Goal: Task Accomplishment & Management: Manage account settings

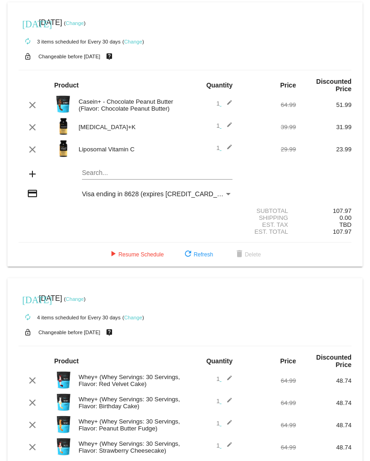
click at [226, 193] on div "Payment Method" at bounding box center [228, 194] width 5 height 2
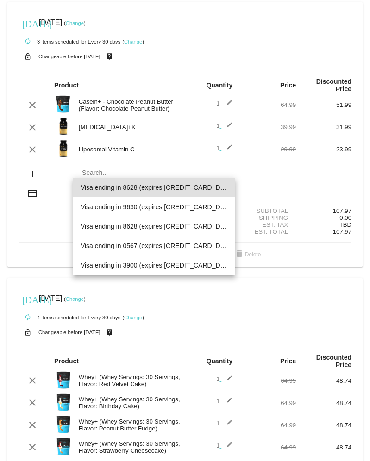
click at [266, 183] on div at bounding box center [185, 230] width 370 height 461
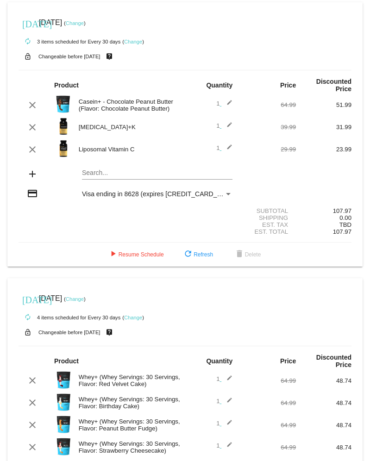
click at [226, 190] on div "Payment Method" at bounding box center [228, 193] width 8 height 7
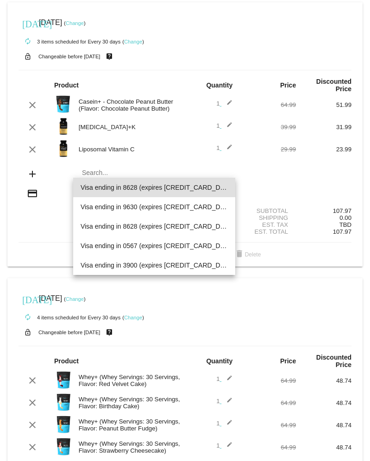
click at [237, 172] on div at bounding box center [185, 230] width 370 height 461
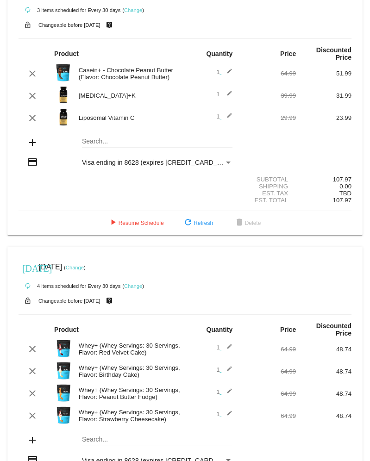
scroll to position [93, 0]
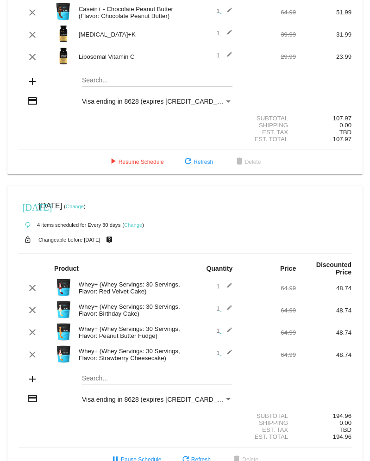
click at [226, 100] on div "Payment Method" at bounding box center [228, 101] width 5 height 2
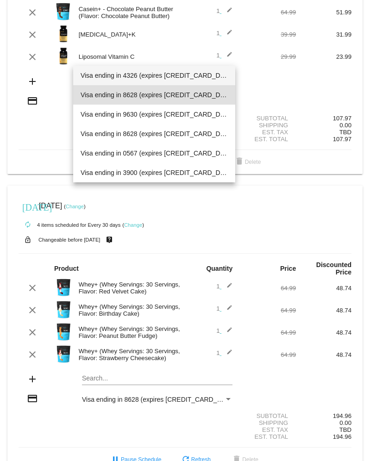
click at [189, 75] on span "Visa ending in 4326 (expires 04/30)" at bounding box center [154, 75] width 148 height 19
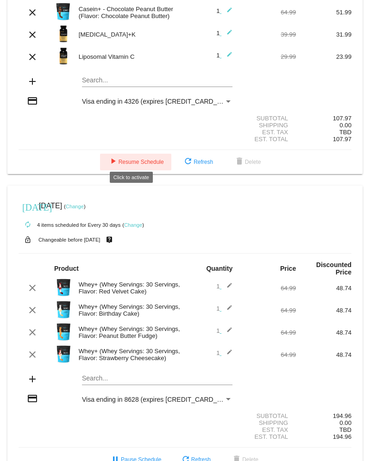
click at [126, 159] on span "play_arrow Resume Schedule" at bounding box center [135, 162] width 56 height 6
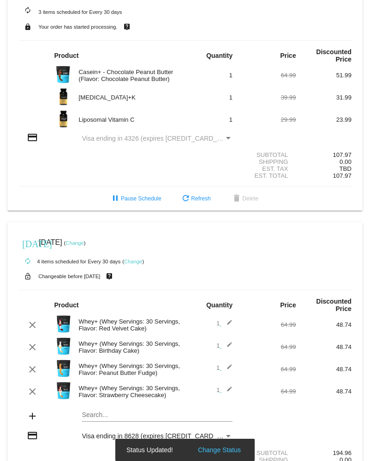
scroll to position [0, 0]
